Goal: Communication & Community: Participate in discussion

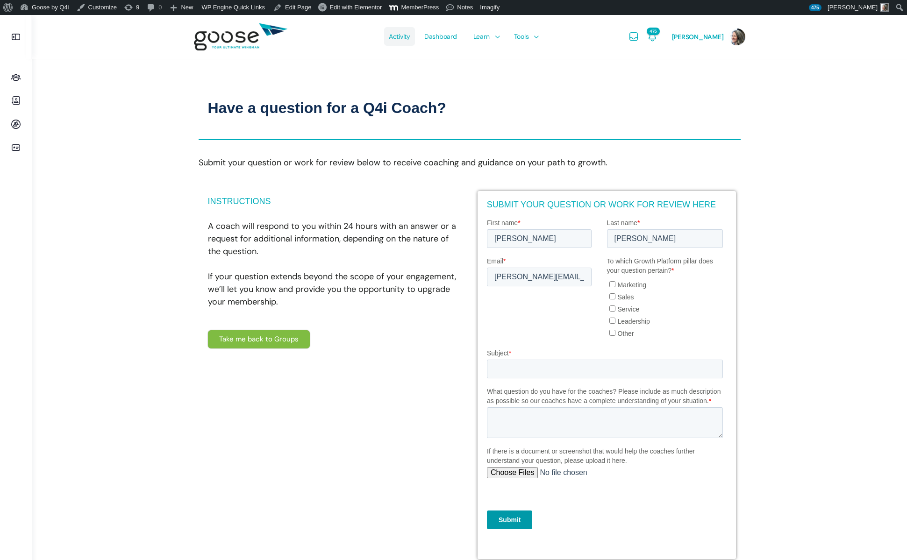
click at [395, 38] on span "Activity" at bounding box center [399, 36] width 21 height 44
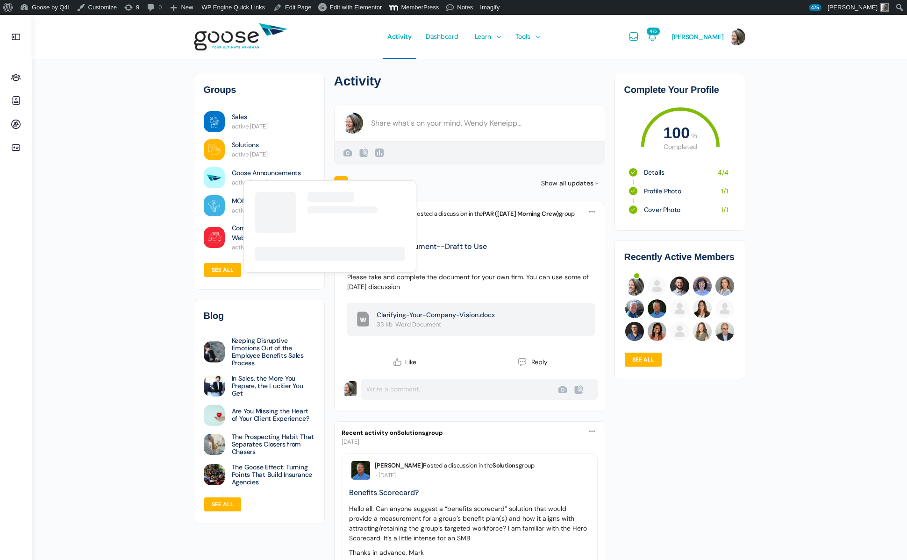
click at [259, 176] on link "Goose Announcements" at bounding box center [266, 173] width 69 height 10
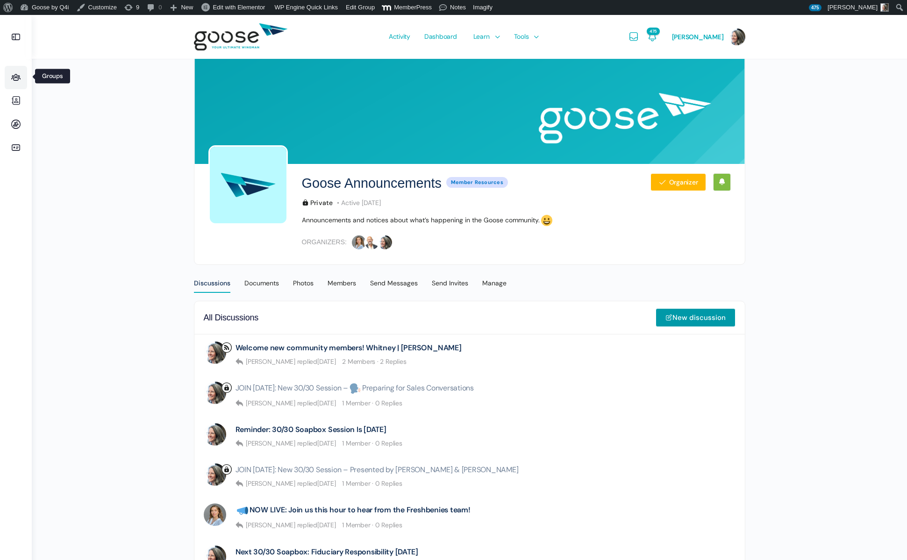
click at [14, 77] on icon at bounding box center [16, 77] width 22 height 11
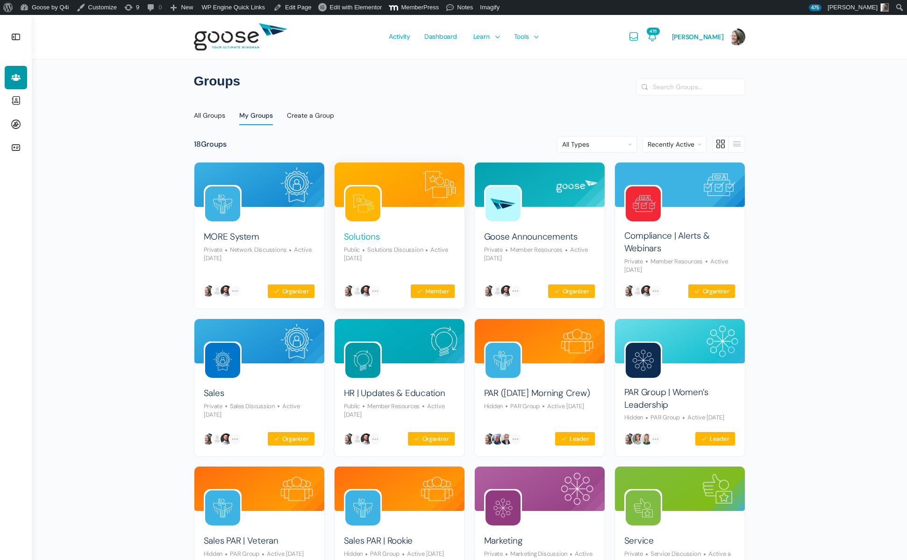
click at [363, 236] on link "Solutions" at bounding box center [362, 237] width 36 height 13
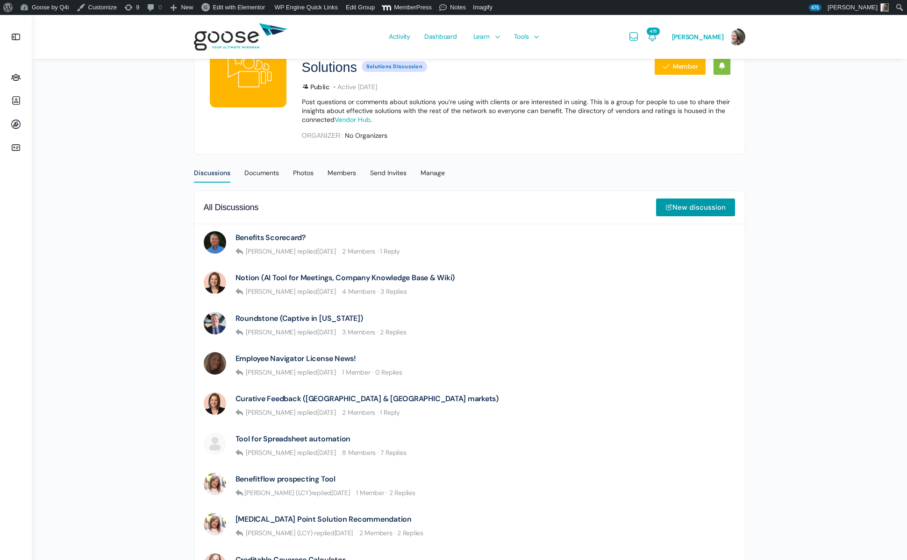
scroll to position [115, 0]
click at [702, 207] on link "New discussion" at bounding box center [696, 208] width 80 height 19
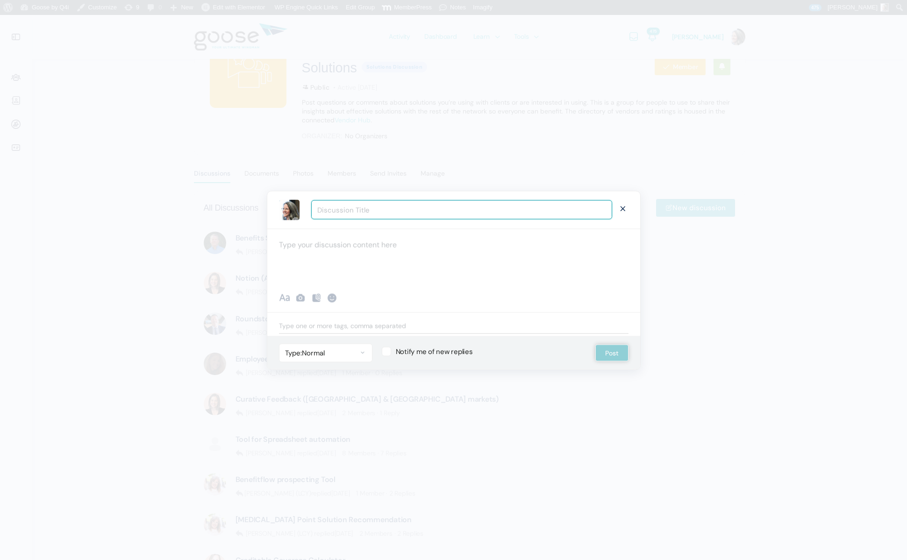
click at [345, 210] on input "Discussion Title" at bounding box center [461, 210] width 301 height 19
type input "W"
click at [381, 207] on input "You're all invited! Webinar on Tuesday at noon eastern" at bounding box center [461, 210] width 301 height 19
type input "You're all invited! Popular Harvard professor live on Tuesday at noon eastern"
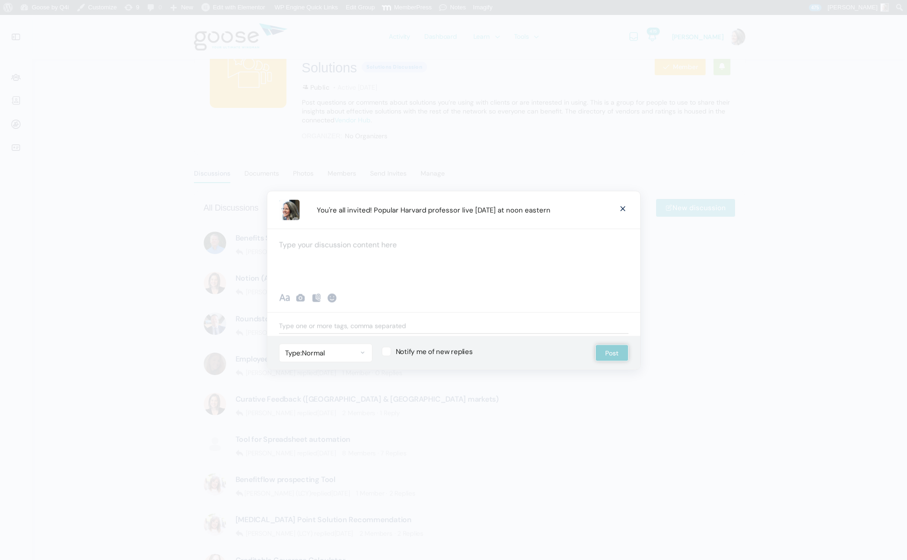
click at [334, 247] on div at bounding box center [453, 257] width 373 height 56
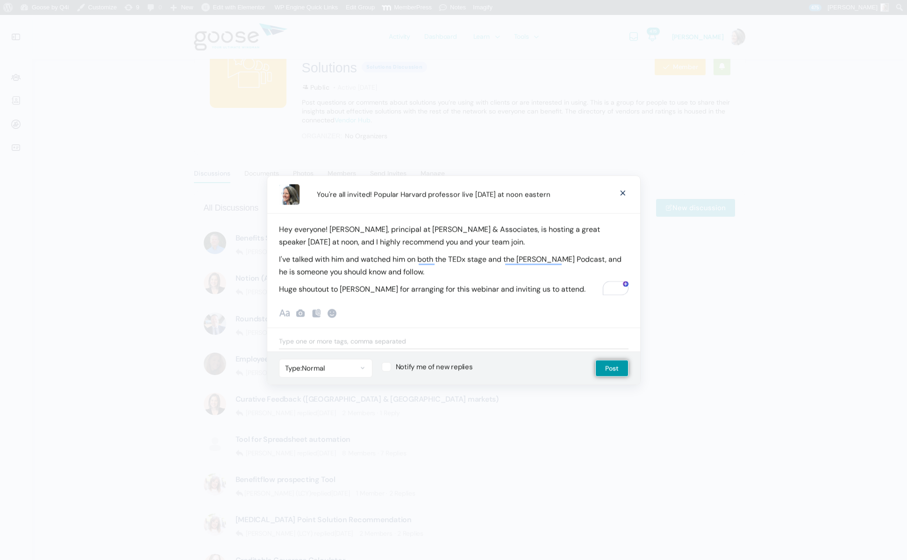
click at [605, 229] on p "Hey everyone! Eliezer, principal at Zupnick & Associates, is hosting a great sp…" at bounding box center [454, 235] width 350 height 25
click at [590, 245] on span "Tuesday" at bounding box center [586, 245] width 23 height 8
click at [612, 242] on span "the" at bounding box center [612, 245] width 11 height 8
click at [298, 256] on span "button" at bounding box center [298, 257] width 2 height 8
click at [603, 230] on p "Hey everyone! Eliezer, principal at Zupnick & Associates, is hosting a great sp…" at bounding box center [454, 235] width 350 height 25
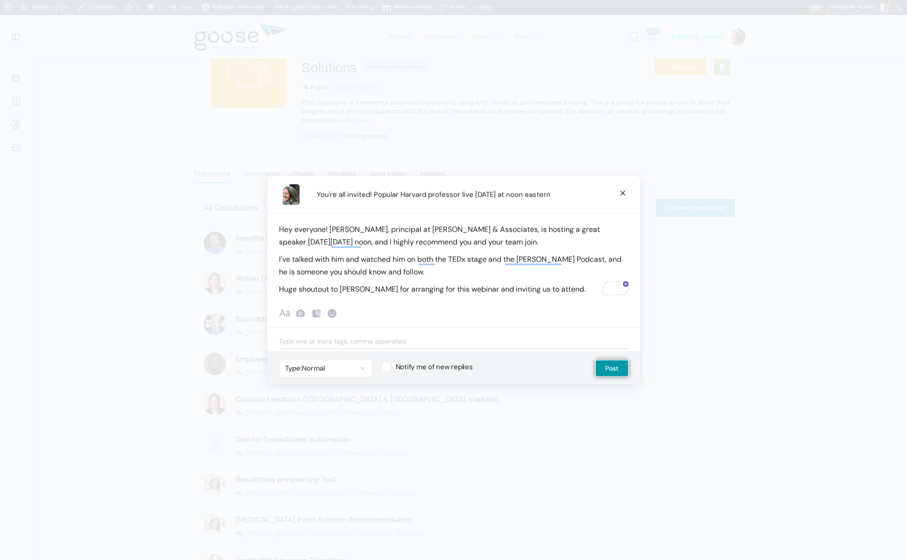
click at [335, 259] on p "I've talked with him and watched him on both the TEDx stage and the Mel Robbin'…" at bounding box center [454, 265] width 350 height 25
click at [336, 259] on p "I've talked with him and watched him on both the TEDx stage and the Mel Robbin'…" at bounding box center [454, 265] width 350 height 25
click at [361, 287] on span "Robbins" at bounding box center [373, 287] width 63 height 8
click at [439, 277] on span "Harvard" at bounding box center [469, 275] width 78 height 8
click at [573, 272] on p "I've talked with the speaker, Dr. Rosmarin, a Harvard professor, and watched hi…" at bounding box center [454, 265] width 350 height 25
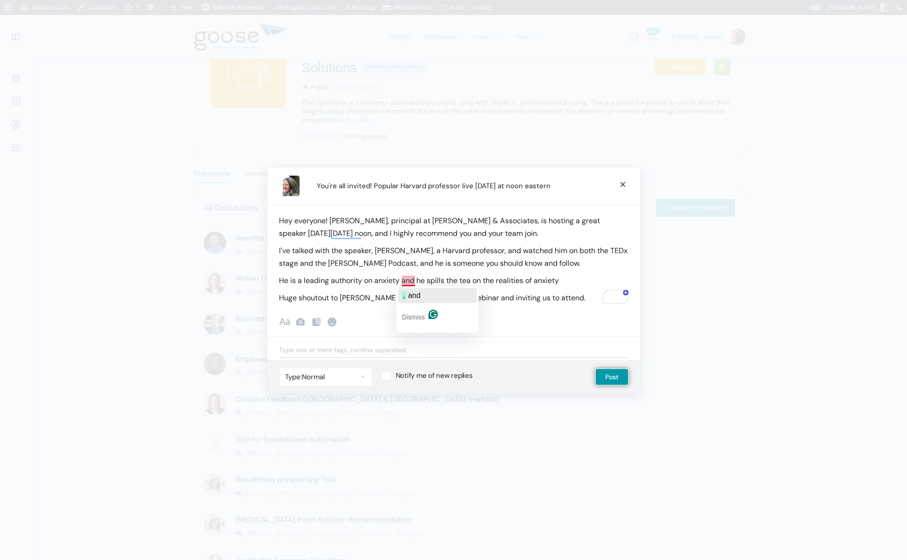
click at [409, 296] on span "and" at bounding box center [414, 296] width 13 height 8
click at [537, 279] on p "He is a leading authority on anxiety, and he spills the tea on the realities of…" at bounding box center [454, 280] width 350 height 13
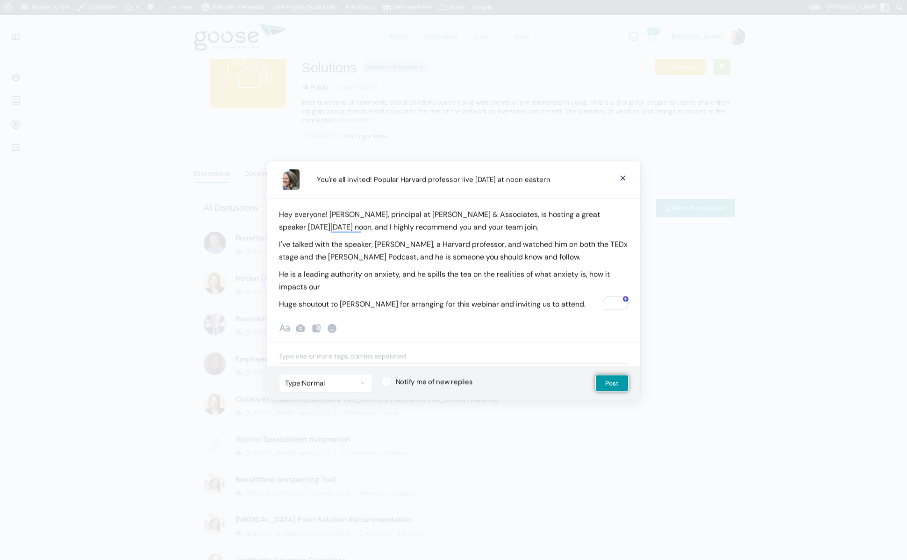
drag, startPoint x: 587, startPoint y: 275, endPoint x: 603, endPoint y: 288, distance: 21.3
click at [588, 276] on p "He is a leading authority on anxiety, and he spills the tea on the realities of…" at bounding box center [454, 280] width 350 height 25
click at [289, 301] on span "and" at bounding box center [291, 302] width 13 height 8
click at [394, 286] on p "He is a leading authority on anxiety, and he spills the tea on the realities of…" at bounding box center [454, 280] width 350 height 25
drag, startPoint x: 351, startPoint y: 217, endPoint x: 373, endPoint y: 222, distance: 22.2
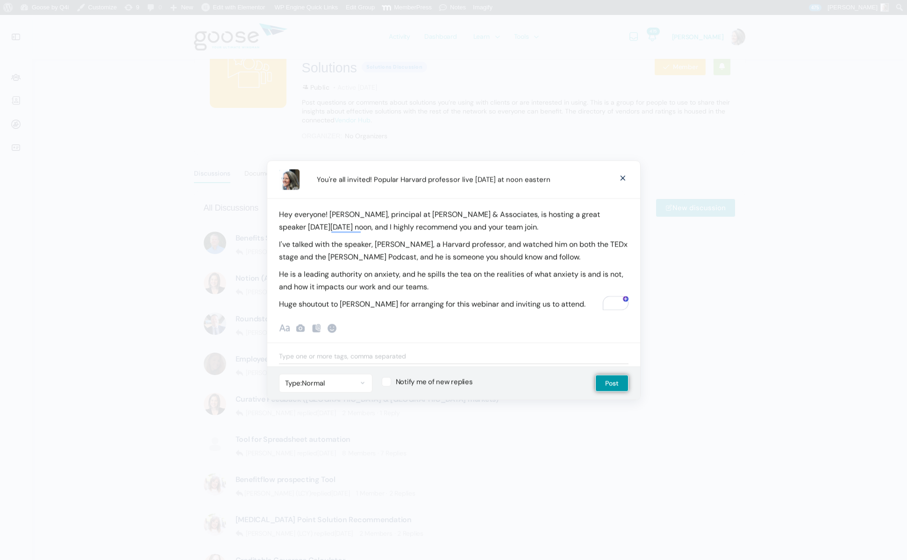
click at [351, 217] on p "Hey everyone! Eliezer, principal at Zupnick & Associates, is hosting a great sp…" at bounding box center [454, 220] width 350 height 25
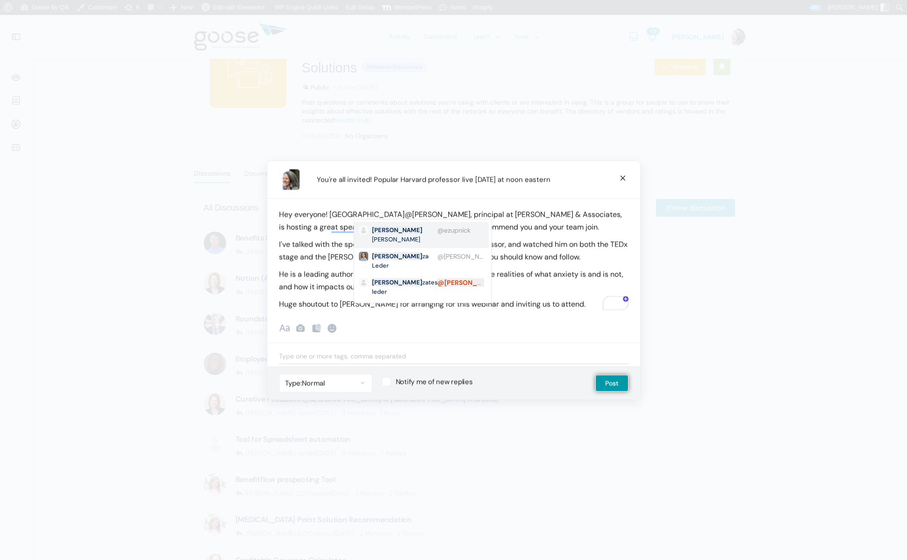
click at [417, 229] on li "@ezupnick Eli ezer Zupnick" at bounding box center [421, 235] width 135 height 26
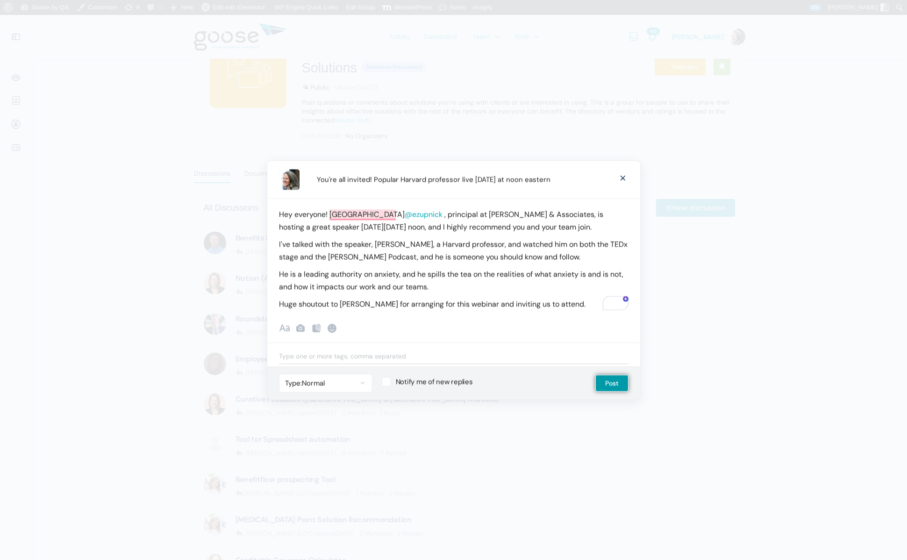
drag, startPoint x: 441, startPoint y: 289, endPoint x: 494, endPoint y: 288, distance: 52.4
click at [443, 289] on p "He is a leading authority on anxiety, and he spills the tea on the realities of…" at bounding box center [454, 280] width 350 height 25
click at [474, 293] on button "it" at bounding box center [500, 295] width 79 height 15
click at [444, 288] on p "He is a leading authority on anxiety, and he spills the tea on the realities of…" at bounding box center [454, 280] width 350 height 25
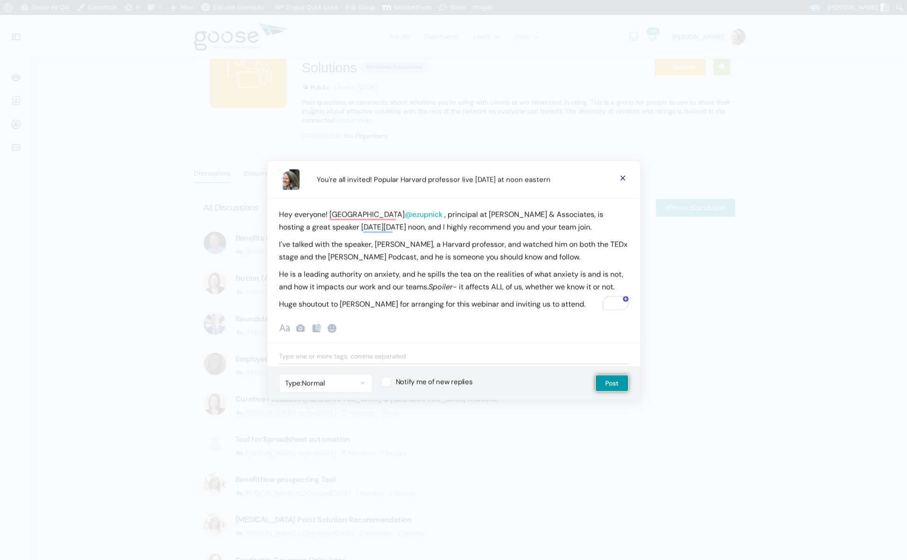
click at [483, 289] on p "He is a leading authority on anxiety, and he spills the tea on the realities of…" at bounding box center [454, 280] width 350 height 25
click at [562, 306] on p "Huge shoutout to Eliezer for arranging for this webinar and inviting us to atte…" at bounding box center [454, 304] width 350 height 13
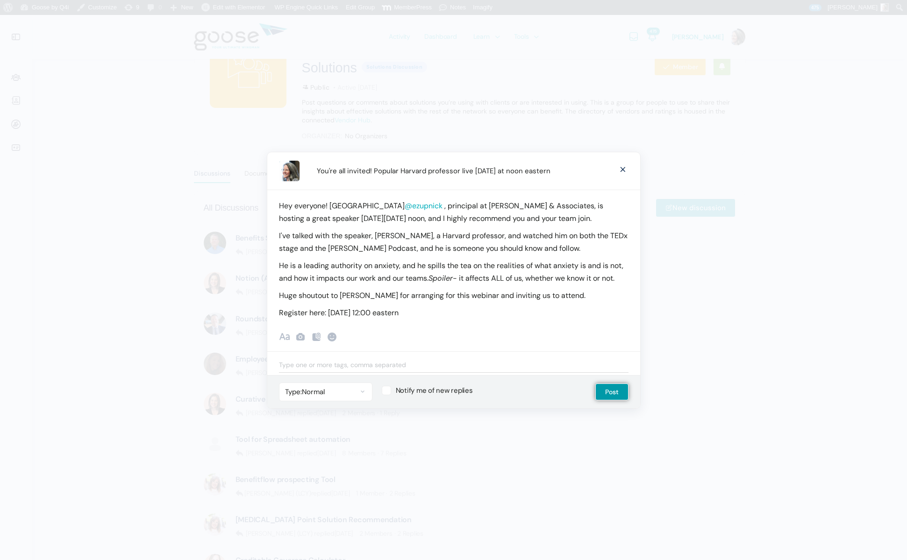
click at [286, 314] on p "Register here: Tuesday, September 9, 12:00 eastern" at bounding box center [454, 313] width 350 height 13
drag, startPoint x: 287, startPoint y: 314, endPoint x: 308, endPoint y: 313, distance: 22.0
click at [308, 313] on p "Register here: Tuesday, September 9, 12:00 eastern" at bounding box center [454, 313] width 350 height 13
click at [466, 311] on p "Register here : Tuesday, September 9, 12:00 eastern" at bounding box center [454, 313] width 350 height 13
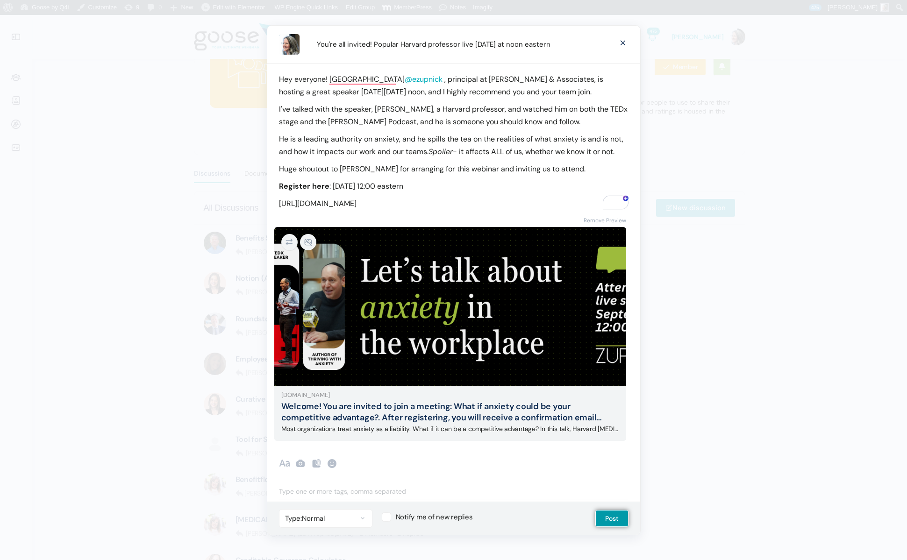
click at [390, 517] on label "Notify me of new replies" at bounding box center [479, 517] width 195 height 9
click at [388, 517] on input "Notify me of new replies" at bounding box center [385, 516] width 6 height 6
checkbox input "true"
click at [615, 519] on button "Post" at bounding box center [611, 518] width 33 height 17
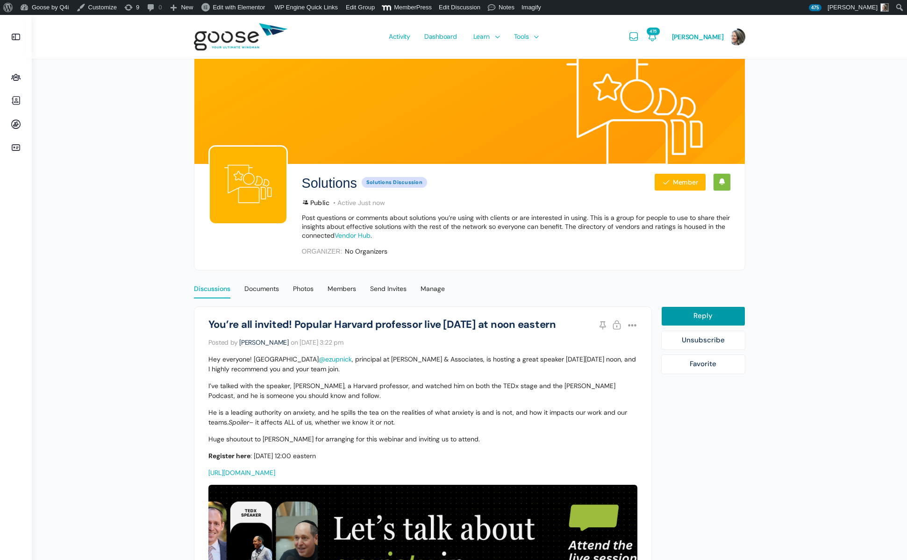
click at [209, 291] on div "Discussions" at bounding box center [212, 292] width 36 height 14
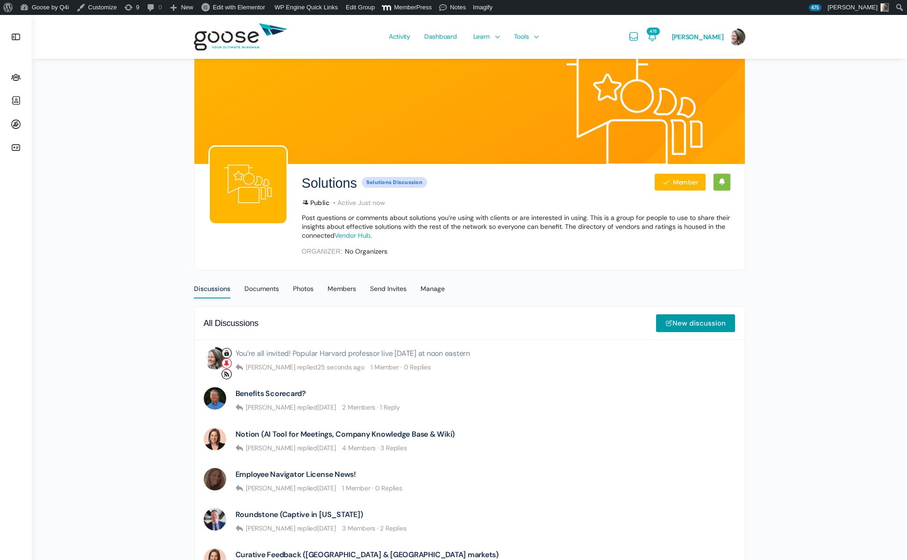
scroll to position [1, 0]
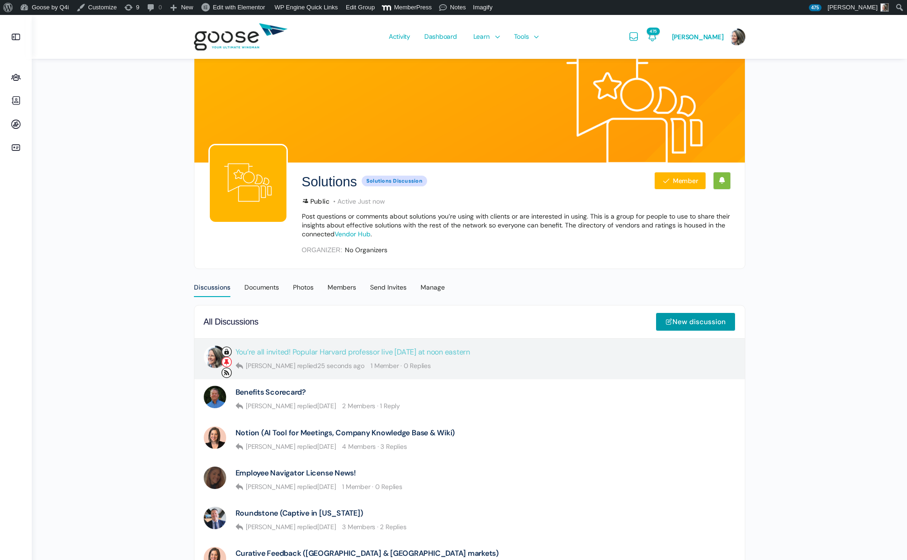
click at [470, 353] on link "You’re all invited! Popular Harvard professor live [DATE] at noon eastern" at bounding box center [353, 352] width 235 height 9
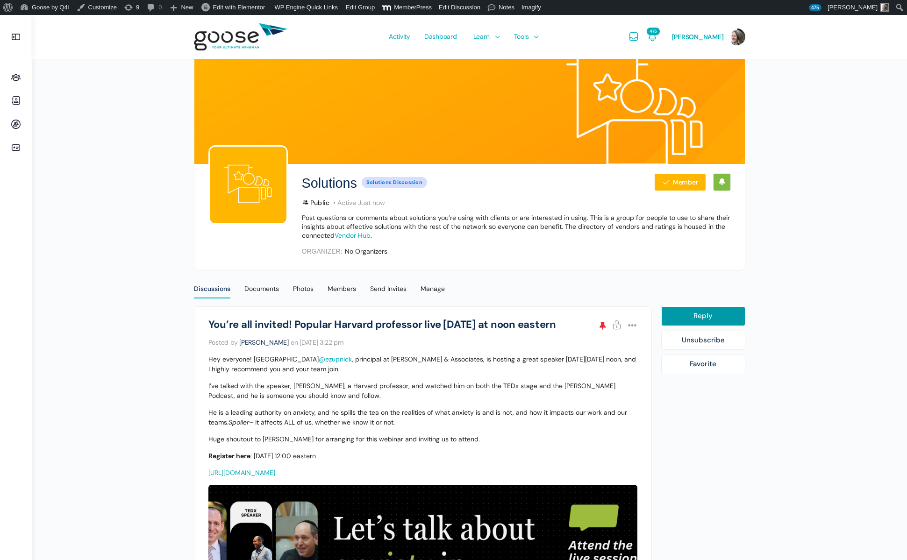
click at [602, 323] on link "Unstick" at bounding box center [603, 326] width 13 height 13
click at [615, 326] on link "Open" at bounding box center [618, 326] width 13 height 13
click at [212, 291] on div "Discussions" at bounding box center [212, 292] width 36 height 14
